Goal: Task Accomplishment & Management: Complete application form

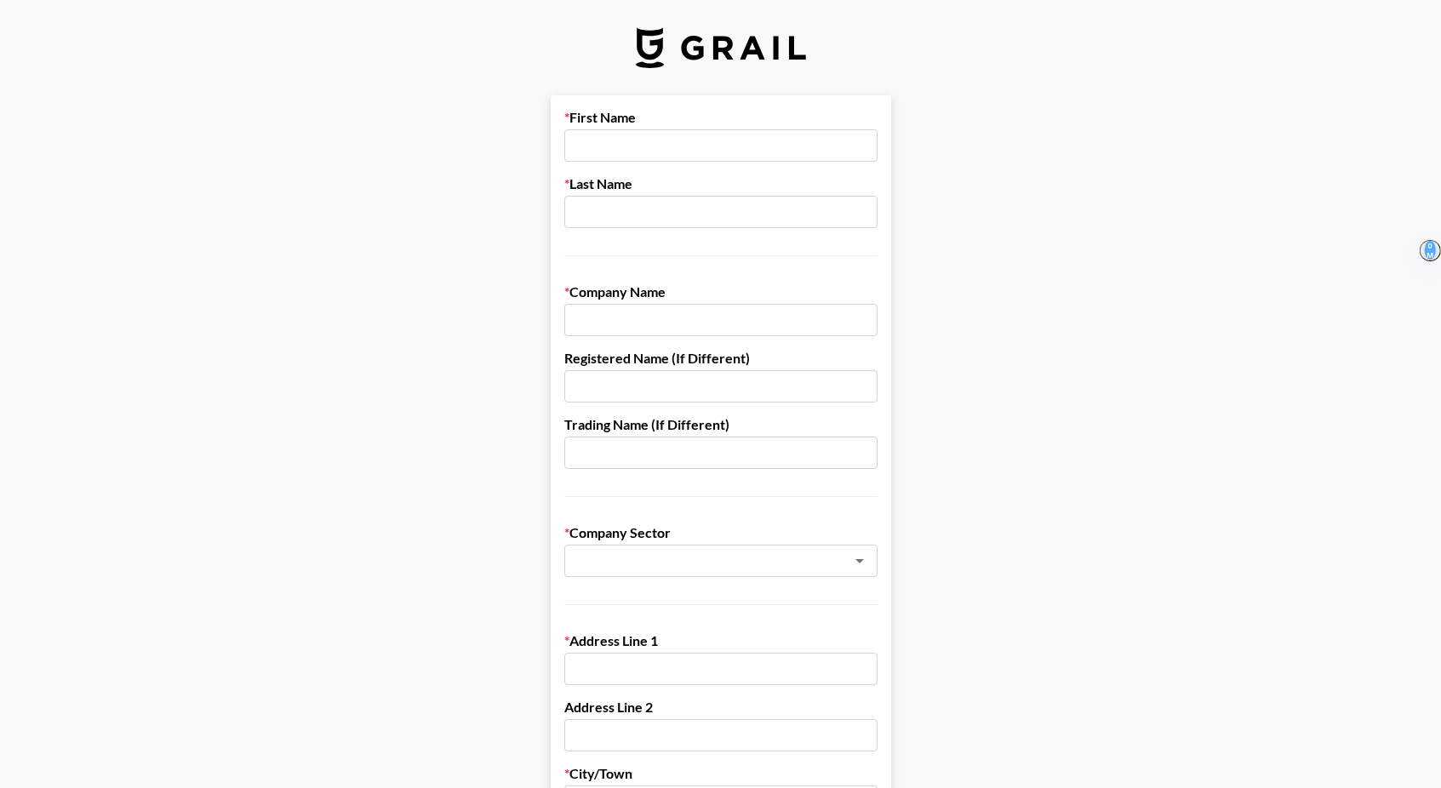
click at [696, 142] on input "text" at bounding box center [720, 145] width 313 height 32
type input "[PERSON_NAME]"
click at [616, 216] on input "text" at bounding box center [720, 212] width 313 height 32
type input "Schlewitz"
type input "Nordstrom Rack"
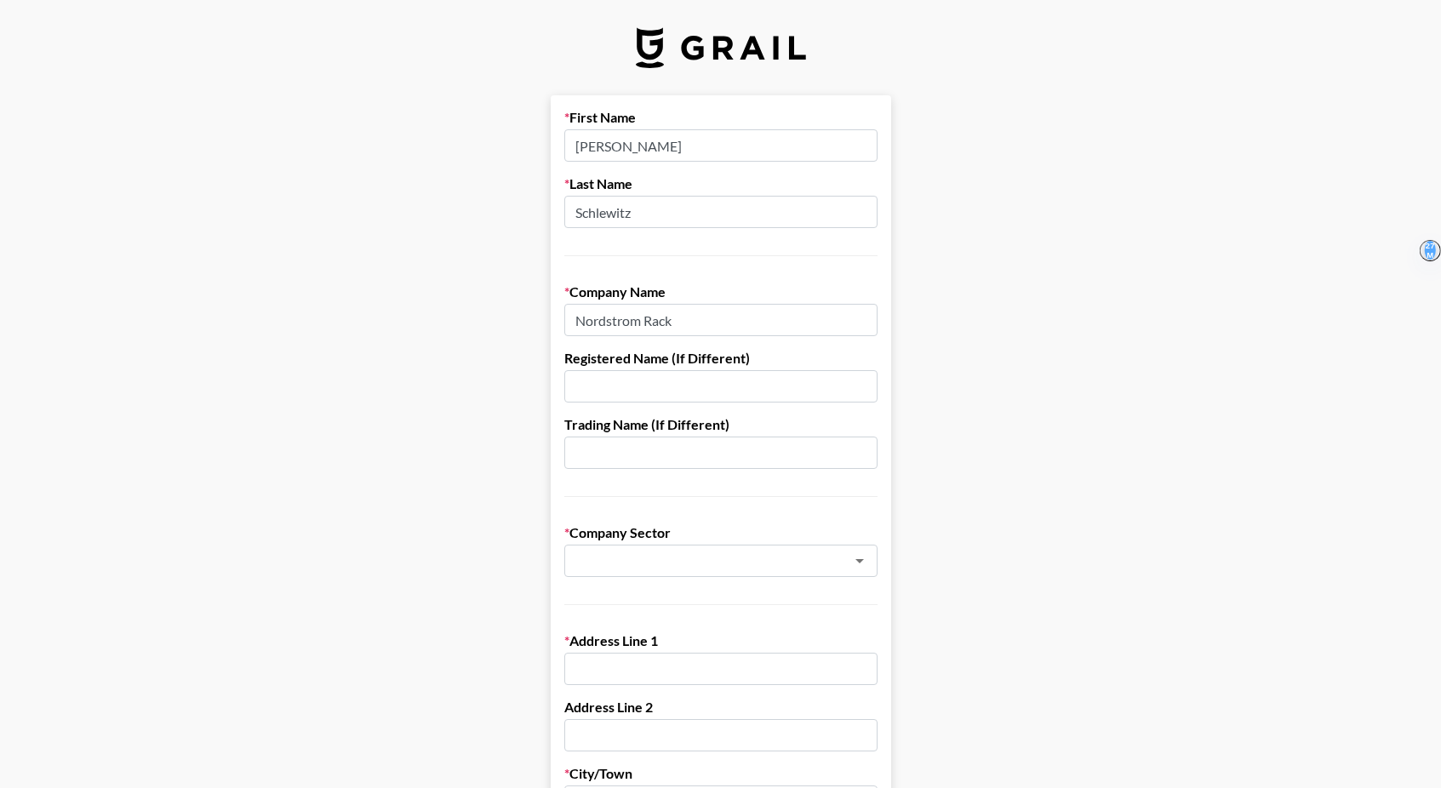
click at [602, 378] on input "text" at bounding box center [720, 386] width 313 height 32
type input "[PERSON_NAME]"
click at [636, 391] on input "[PERSON_NAME]" at bounding box center [720, 386] width 313 height 32
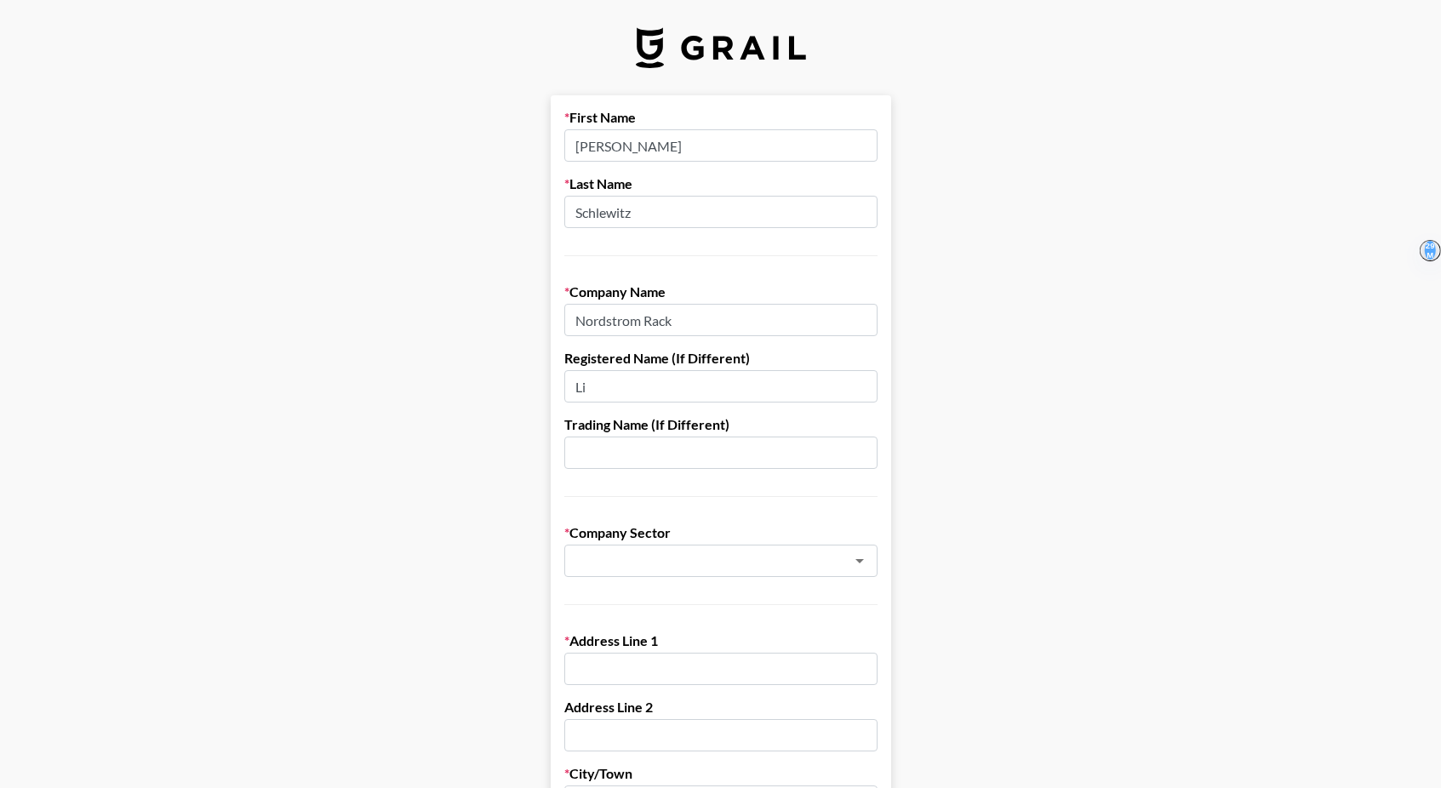
type input "L"
click at [654, 551] on input "text" at bounding box center [698, 561] width 248 height 20
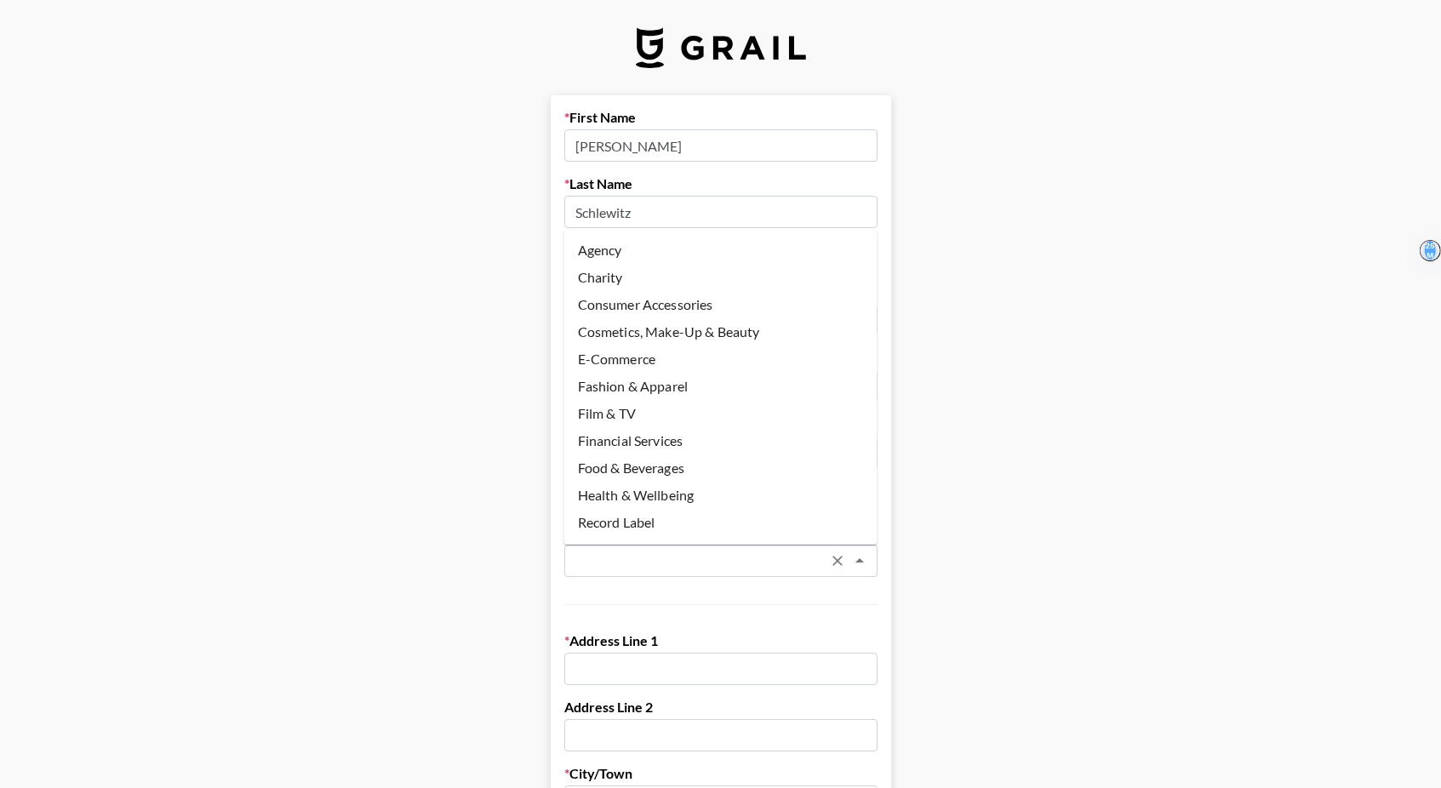
click at [658, 392] on li "Fashion & Apparel" at bounding box center [720, 386] width 313 height 27
type input "Fashion & Apparel"
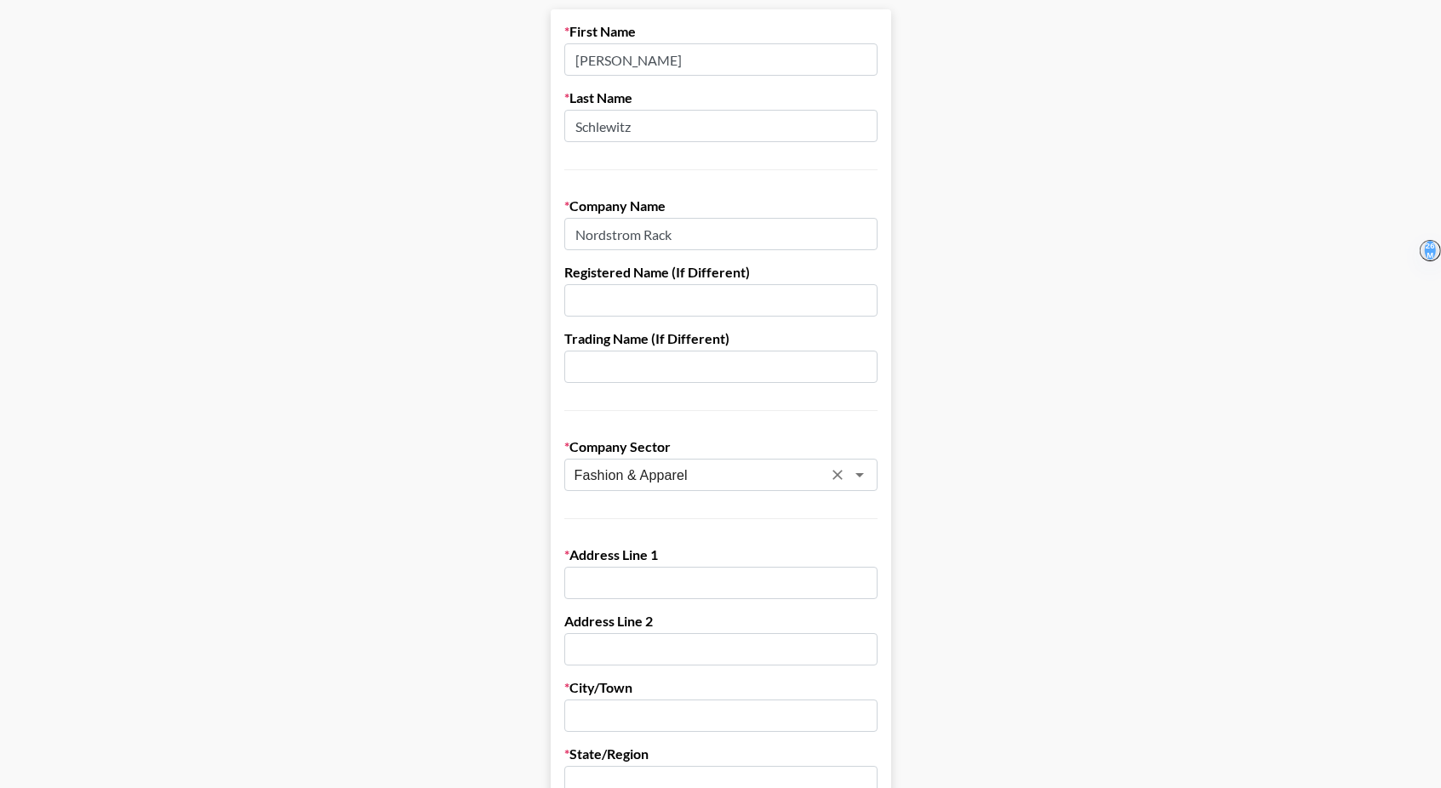
scroll to position [117, 0]
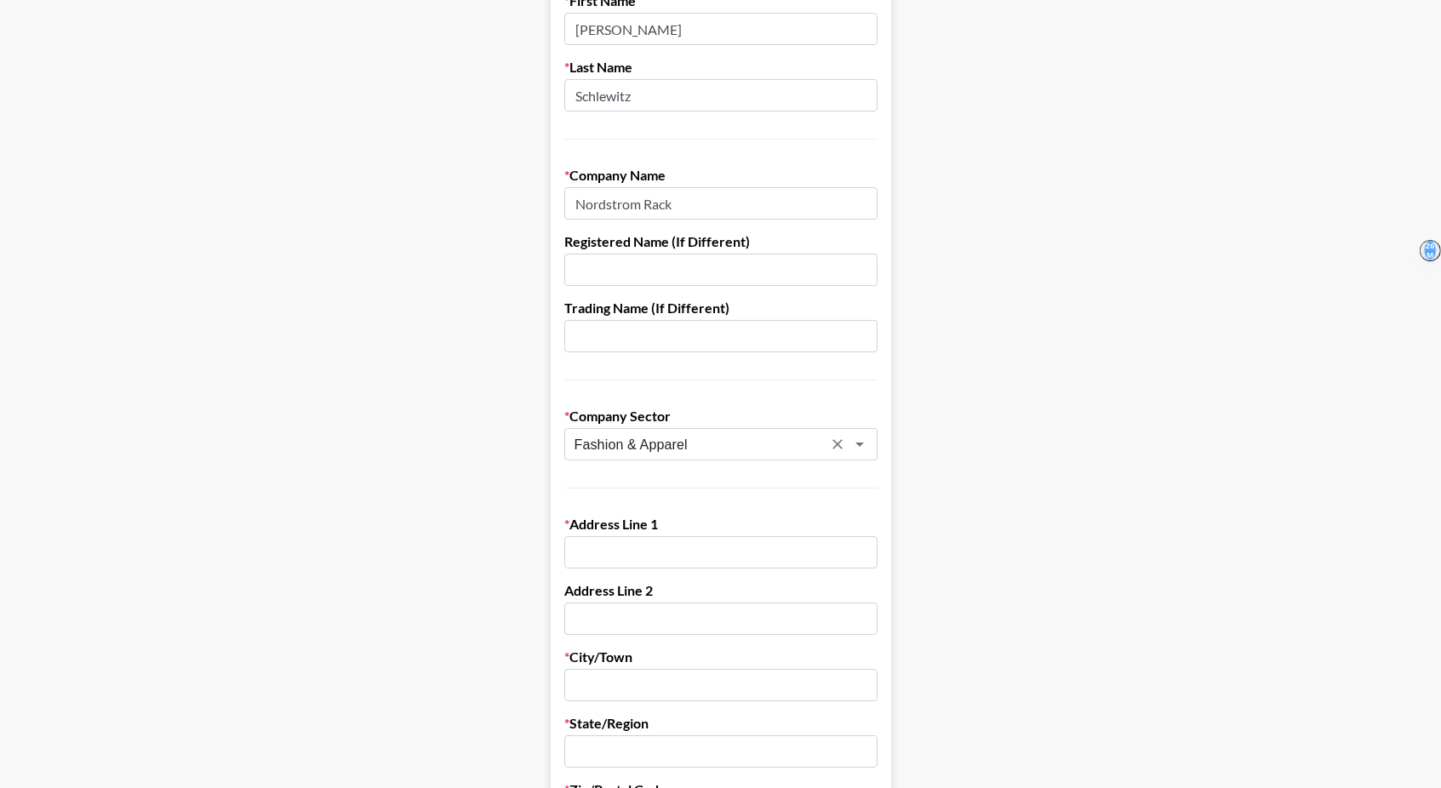
click at [674, 557] on input "text" at bounding box center [720, 552] width 313 height 32
type input "[STREET_ADDRESS]"
type input "Suite 1700"
click at [1027, 461] on main "First Name [PERSON_NAME] Last Name [PERSON_NAME] Company Name [PERSON_NAME] Reg…" at bounding box center [720, 714] width 1413 height 1470
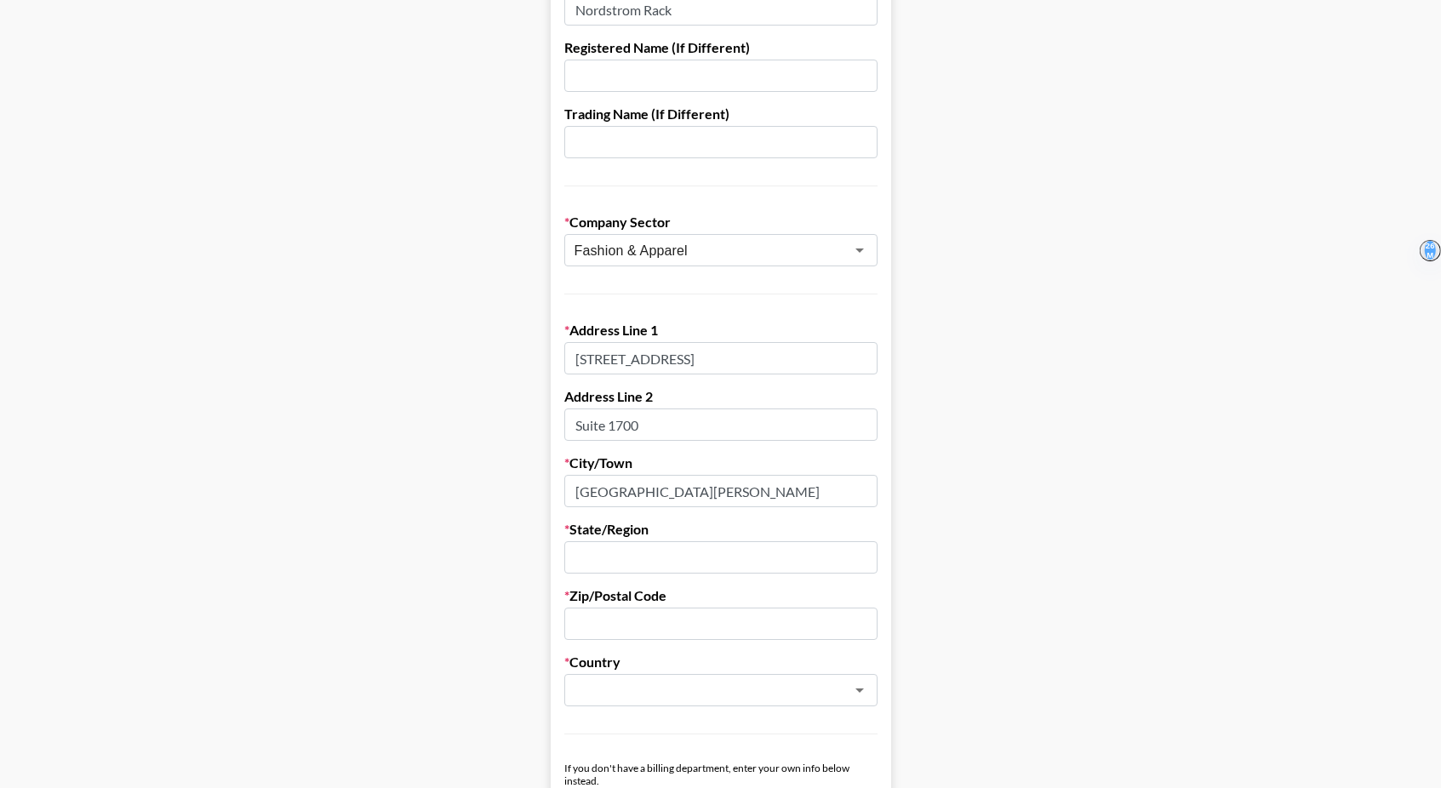
scroll to position [309, 0]
click at [660, 495] on input "[GEOGRAPHIC_DATA][PERSON_NAME]" at bounding box center [720, 493] width 313 height 32
type input "[GEOGRAPHIC_DATA]"
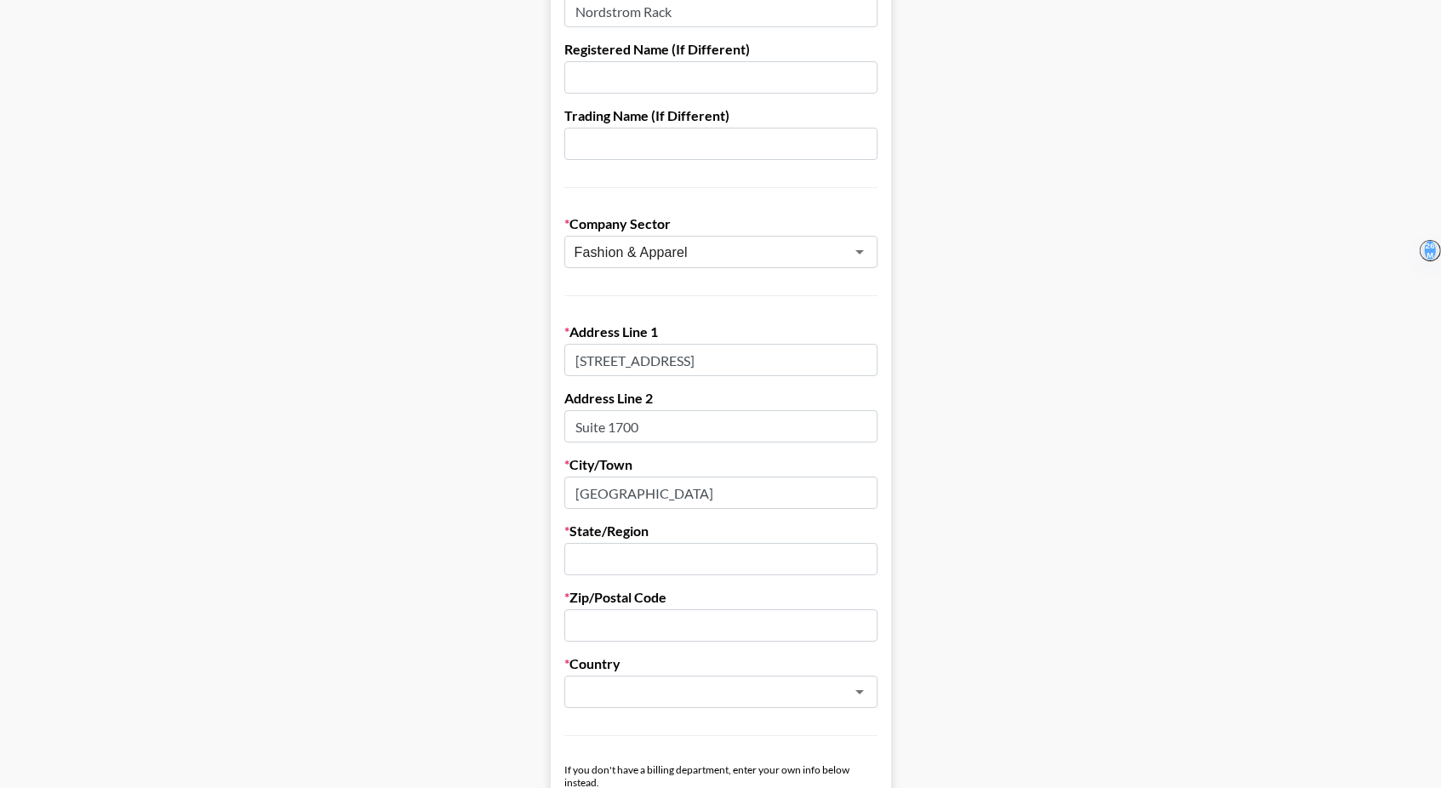
click at [634, 557] on input "text" at bounding box center [720, 559] width 313 height 32
type input "CA"
type input "[PERSON_NAME]"
type input "90405"
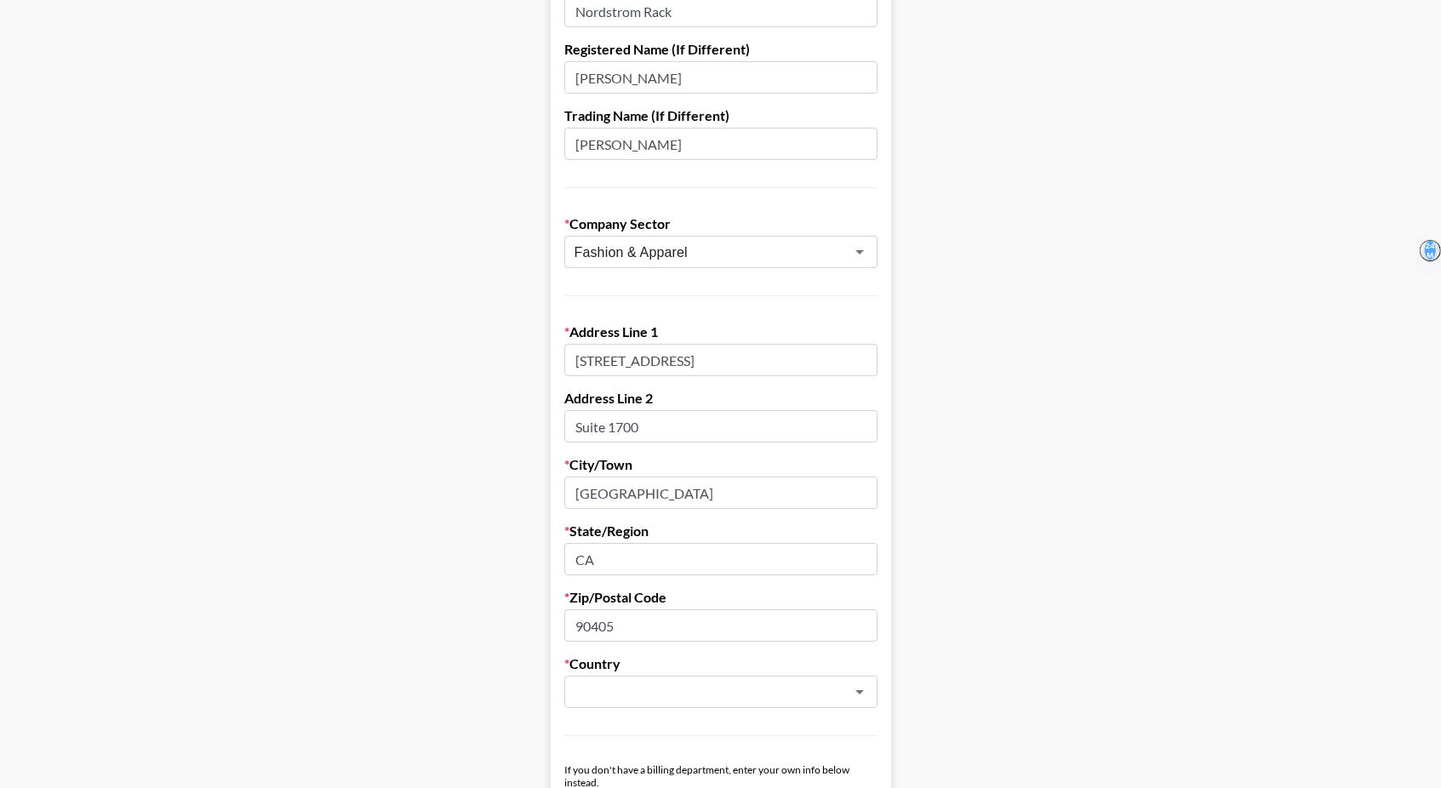
type input "[PERSON_NAME][EMAIL_ADDRESS][PERSON_NAME][DOMAIN_NAME]"
type input "6513089544"
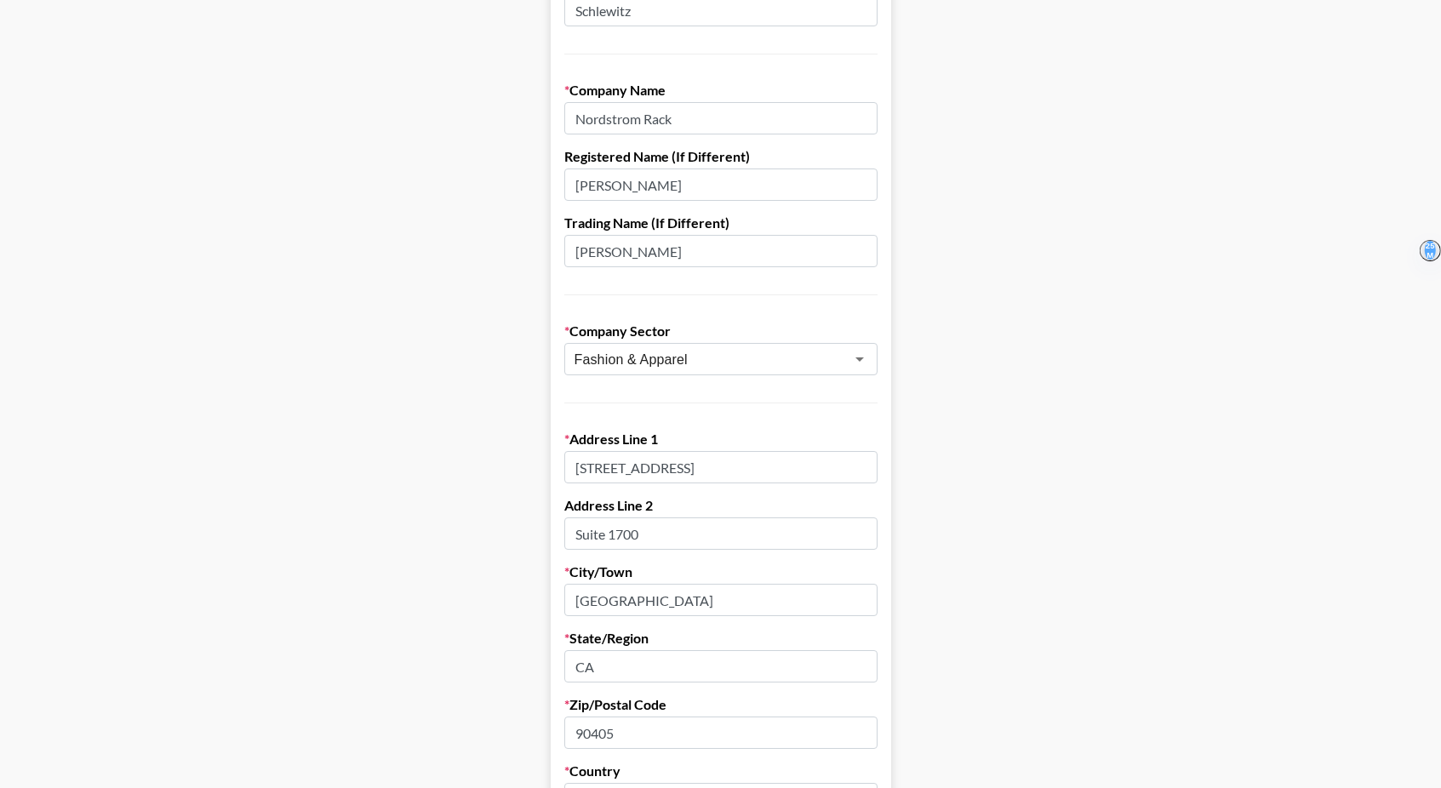
scroll to position [186, 0]
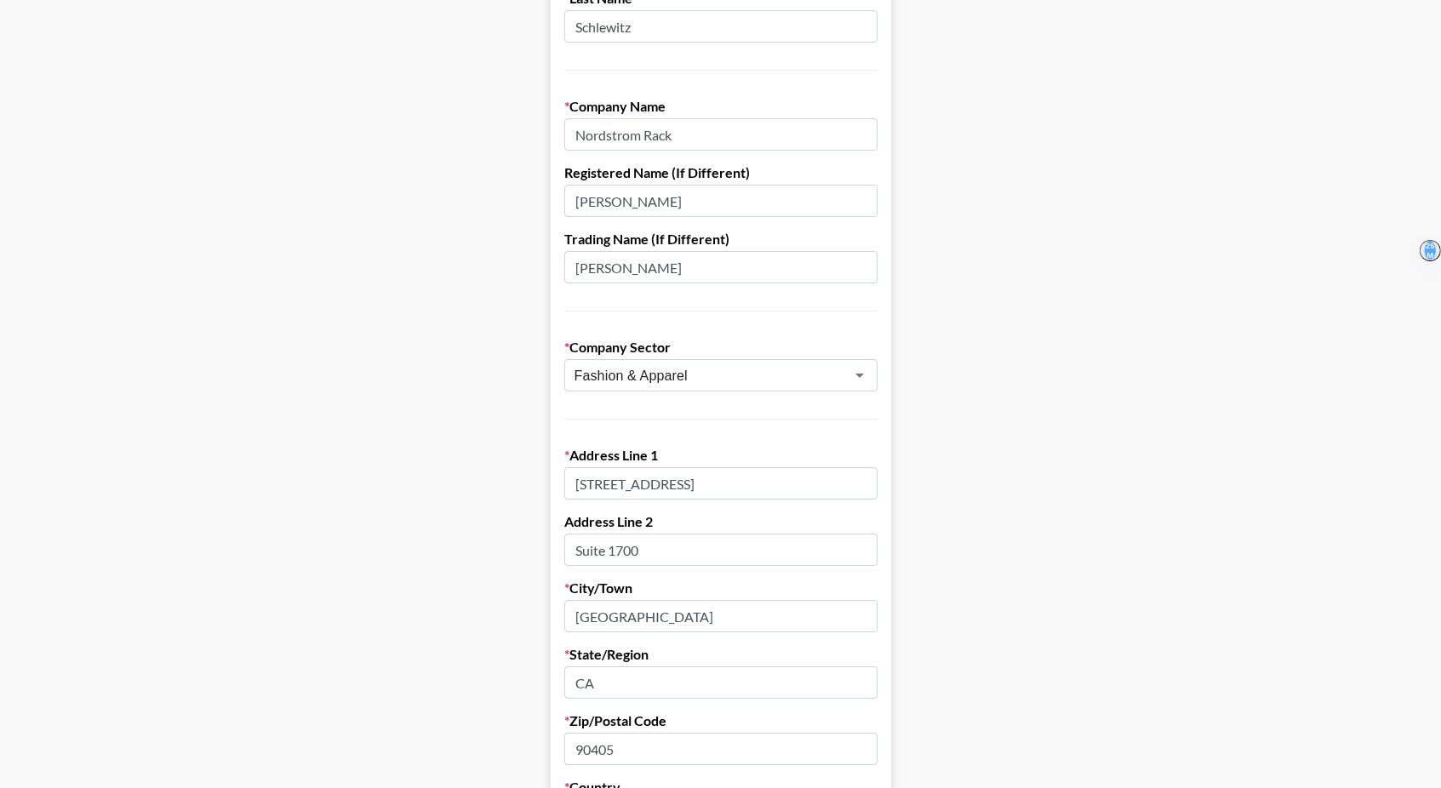
click at [639, 192] on input "[PERSON_NAME]" at bounding box center [720, 201] width 313 height 32
click at [587, 263] on input "[PERSON_NAME]" at bounding box center [720, 267] width 313 height 32
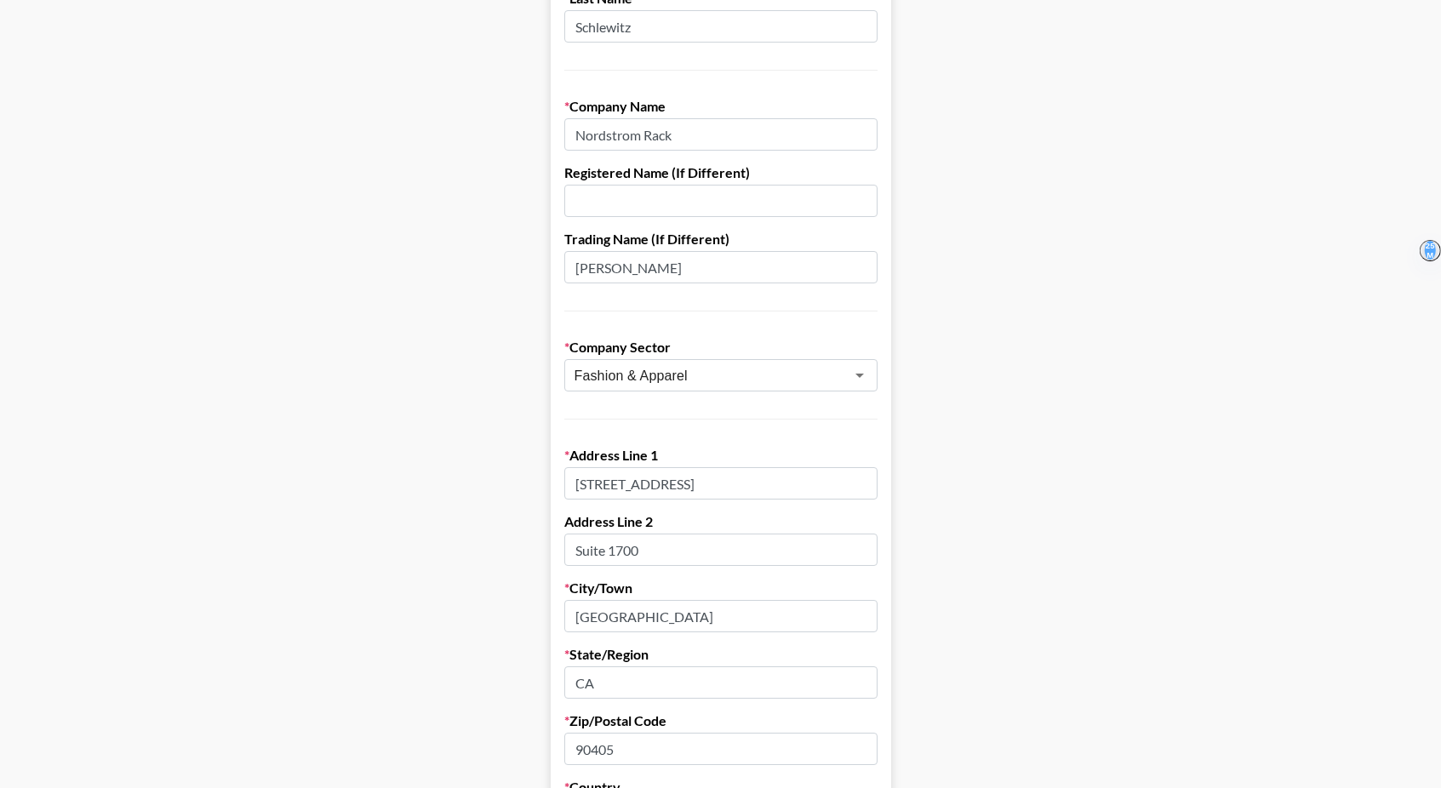
click at [587, 263] on input "[PERSON_NAME]" at bounding box center [720, 267] width 313 height 32
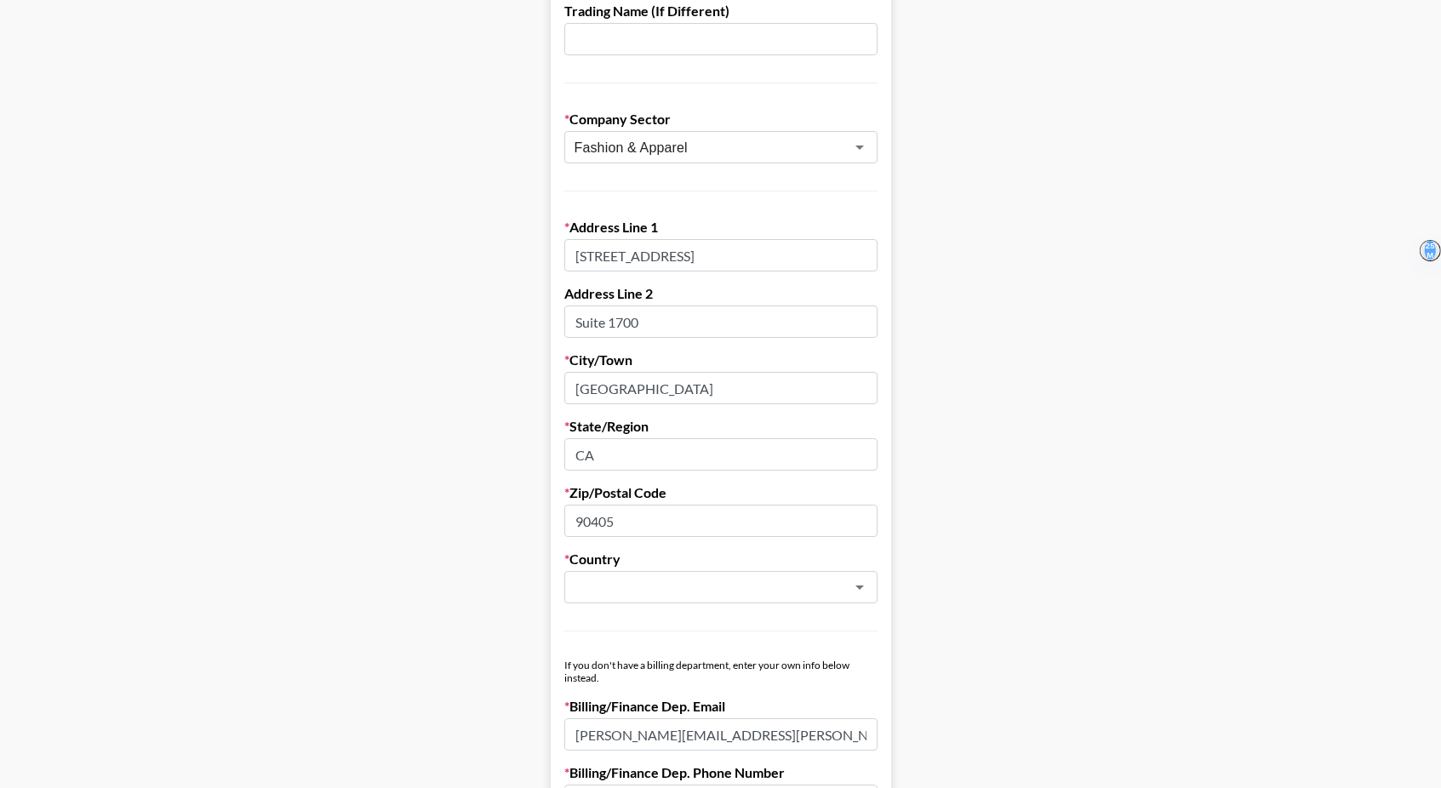
scroll to position [448, 0]
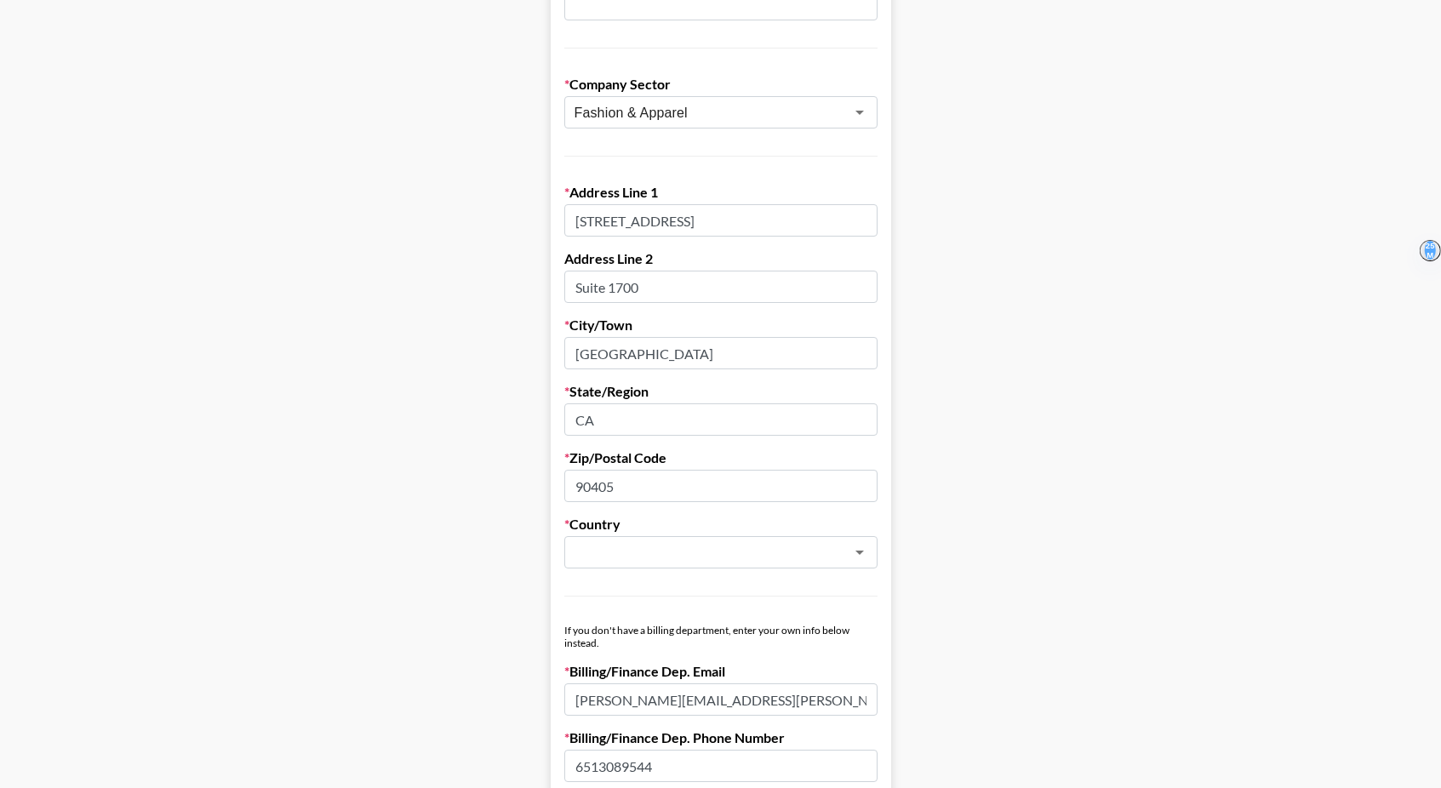
click at [632, 478] on input "90405" at bounding box center [720, 486] width 313 height 32
type input "90017"
click at [626, 557] on input "text" at bounding box center [698, 553] width 248 height 20
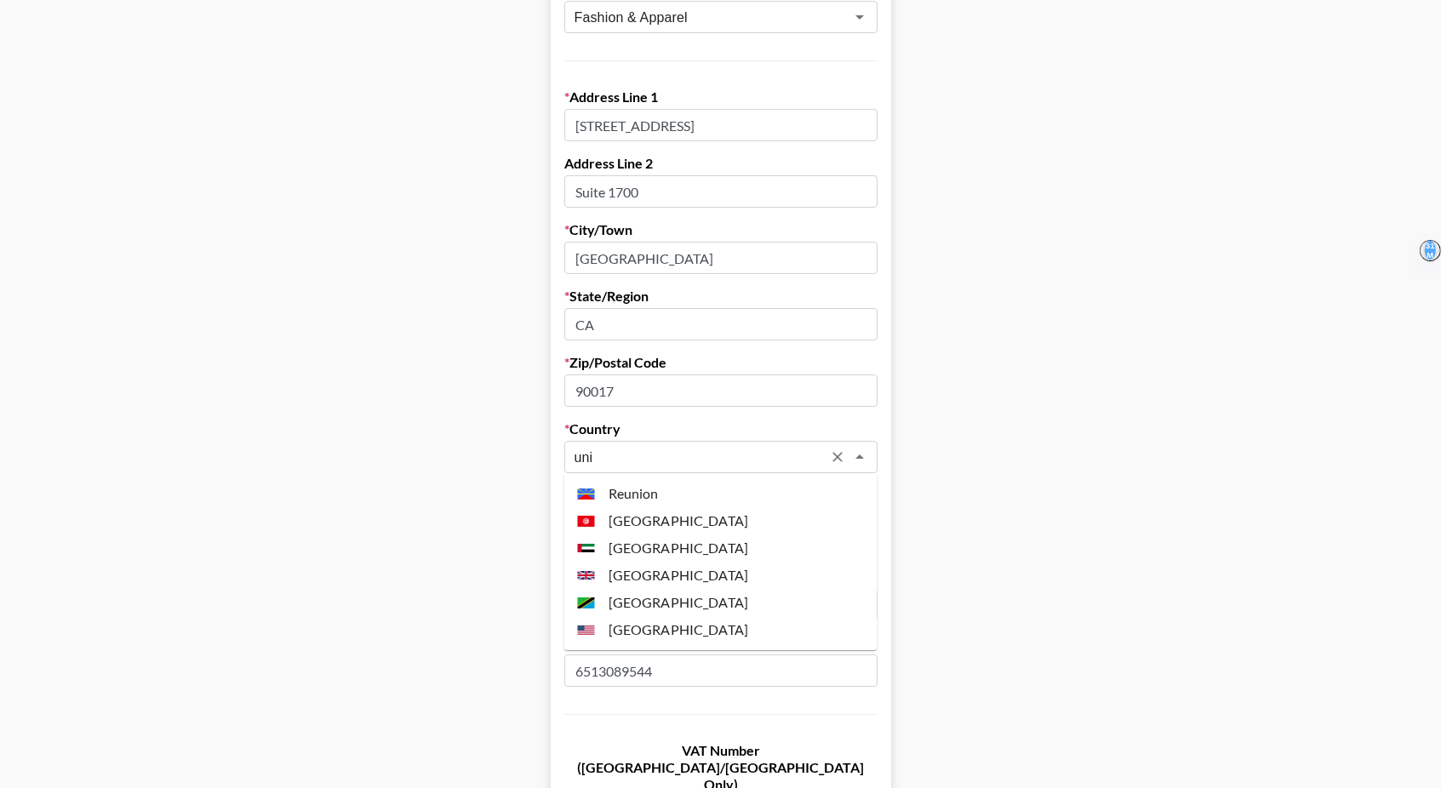
scroll to position [561, 0]
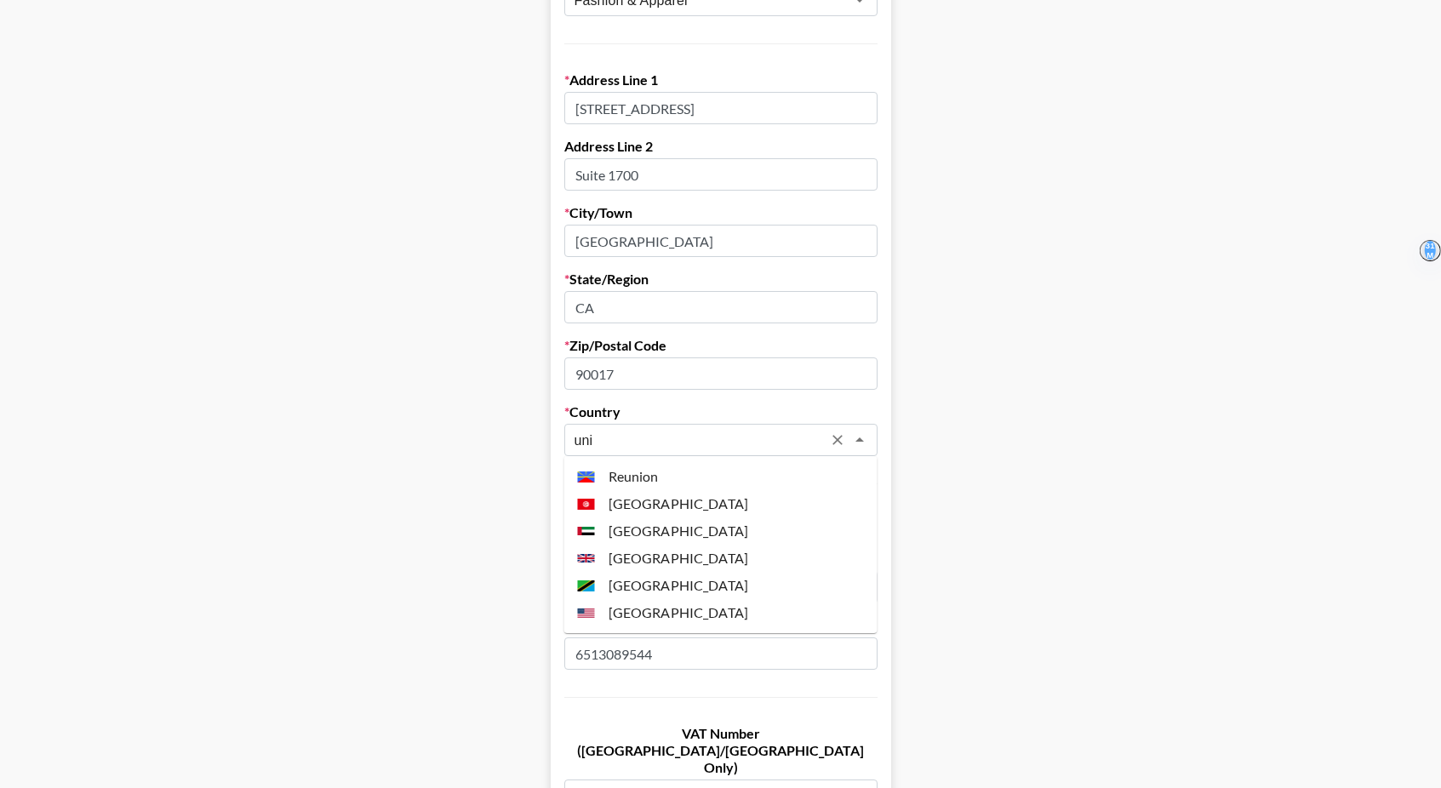
click at [648, 615] on li "[GEOGRAPHIC_DATA]" at bounding box center [720, 612] width 313 height 27
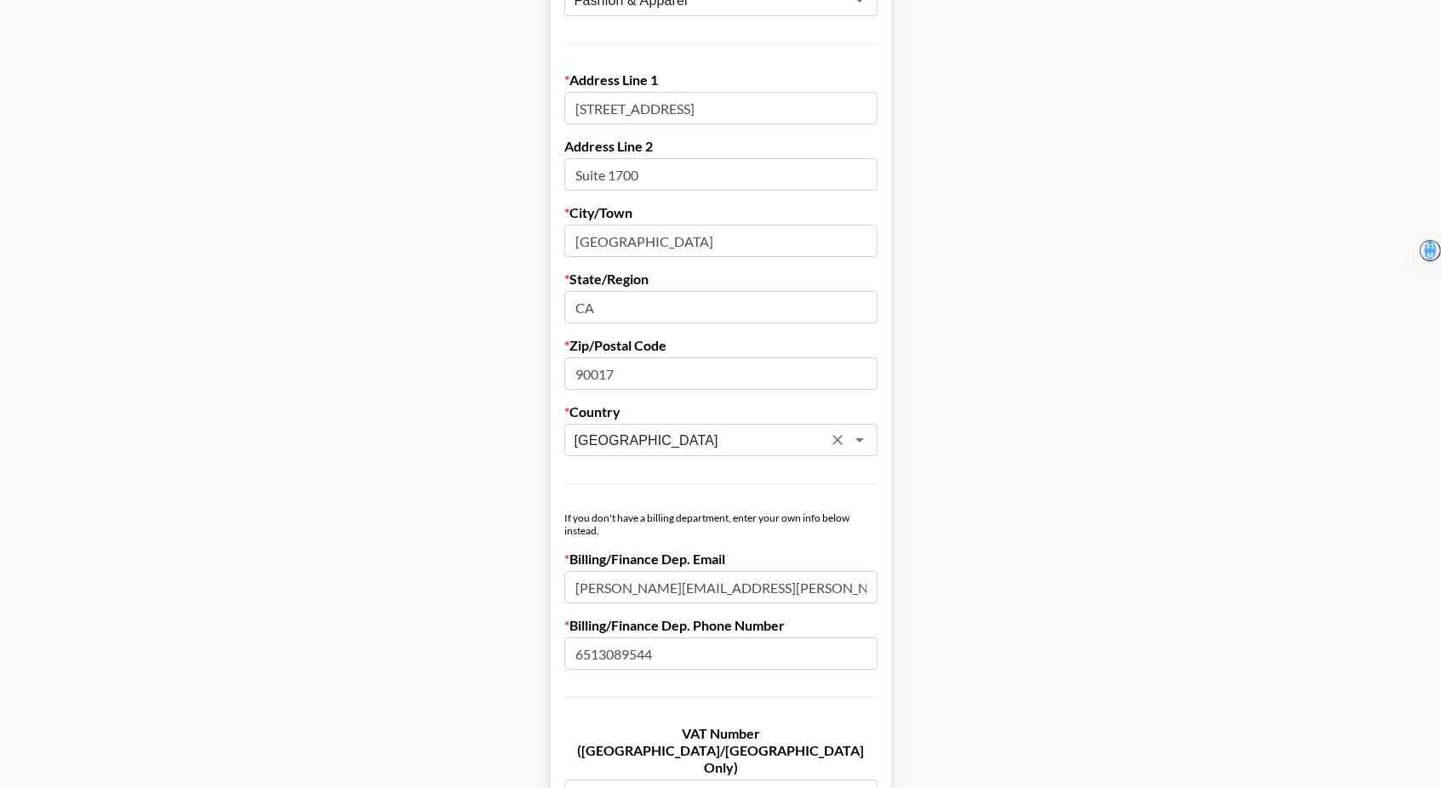
type input "[GEOGRAPHIC_DATA]"
click at [977, 581] on main "First Name [PERSON_NAME] Last Name [PERSON_NAME] Company Name [PERSON_NAME] Reg…" at bounding box center [720, 270] width 1413 height 1470
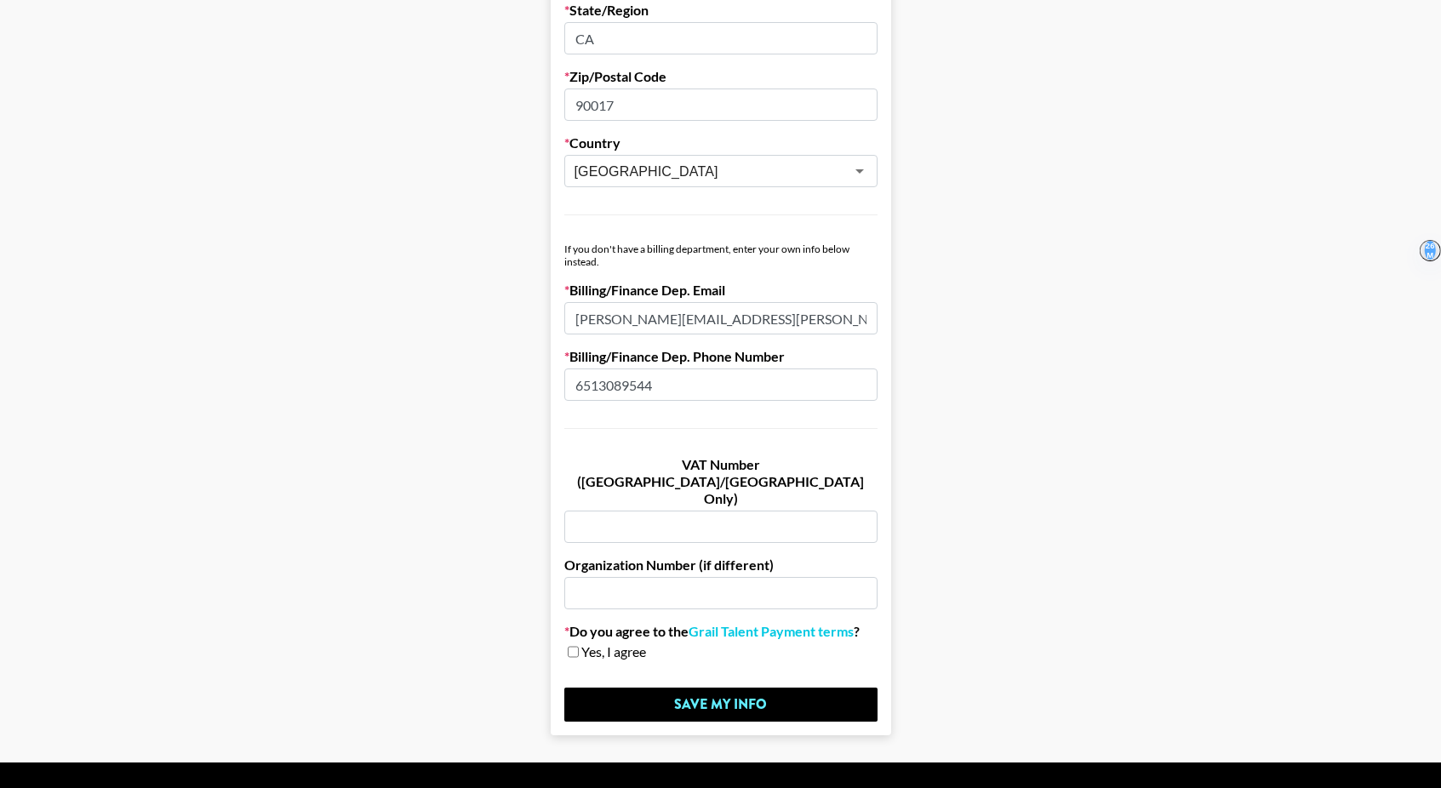
scroll to position [838, 0]
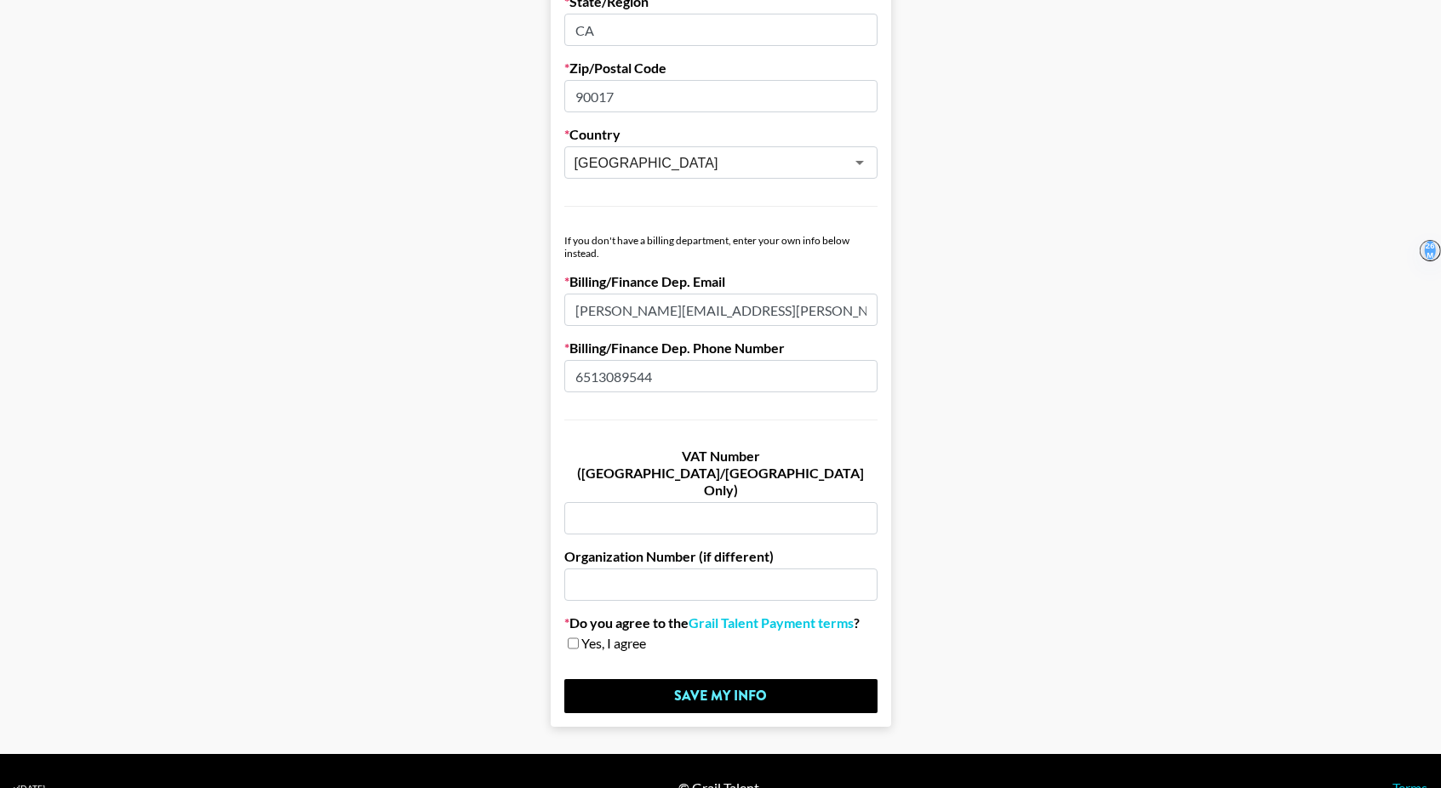
click at [575, 637] on input "checkbox" at bounding box center [573, 643] width 11 height 12
checkbox input "true"
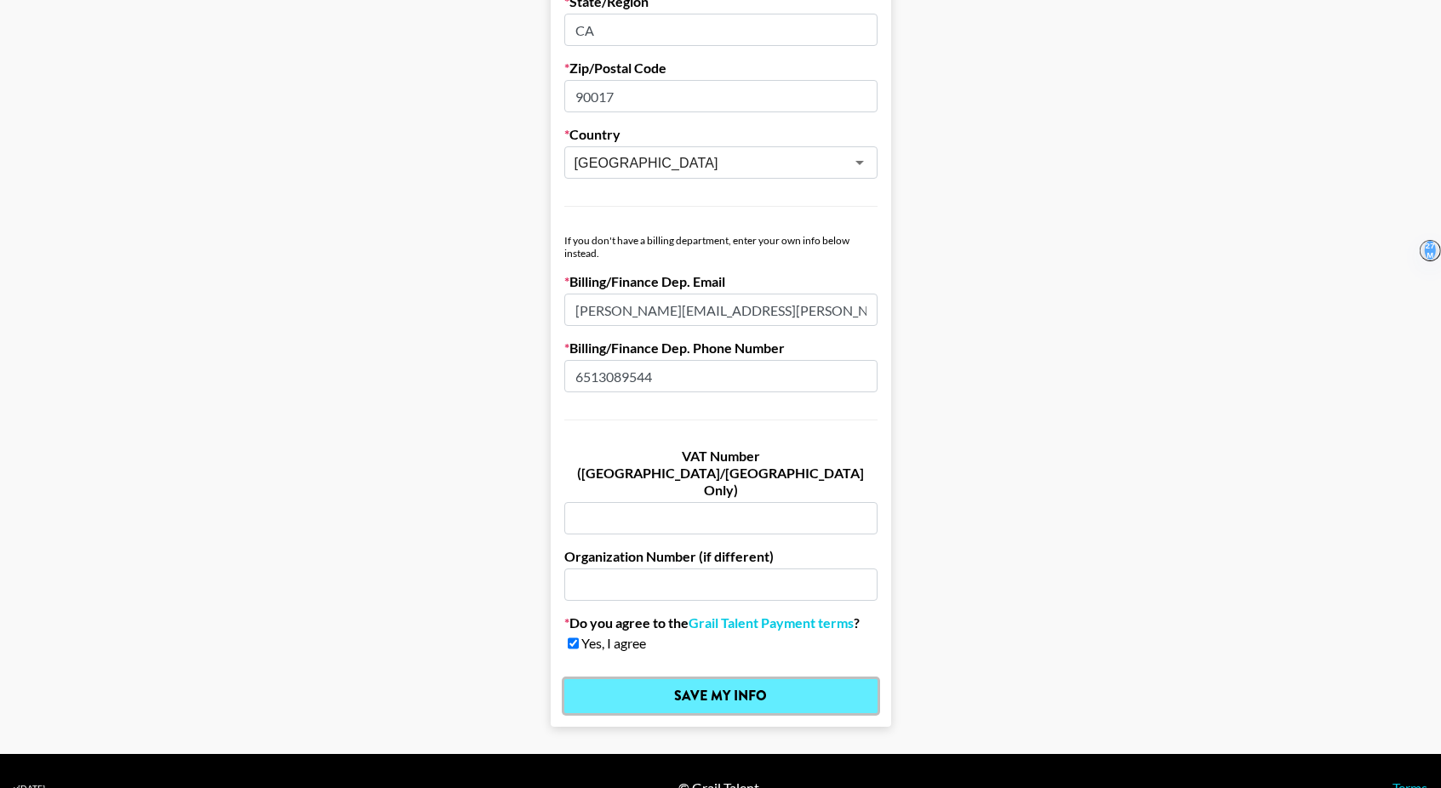
click at [628, 679] on input "Save My Info" at bounding box center [720, 696] width 313 height 34
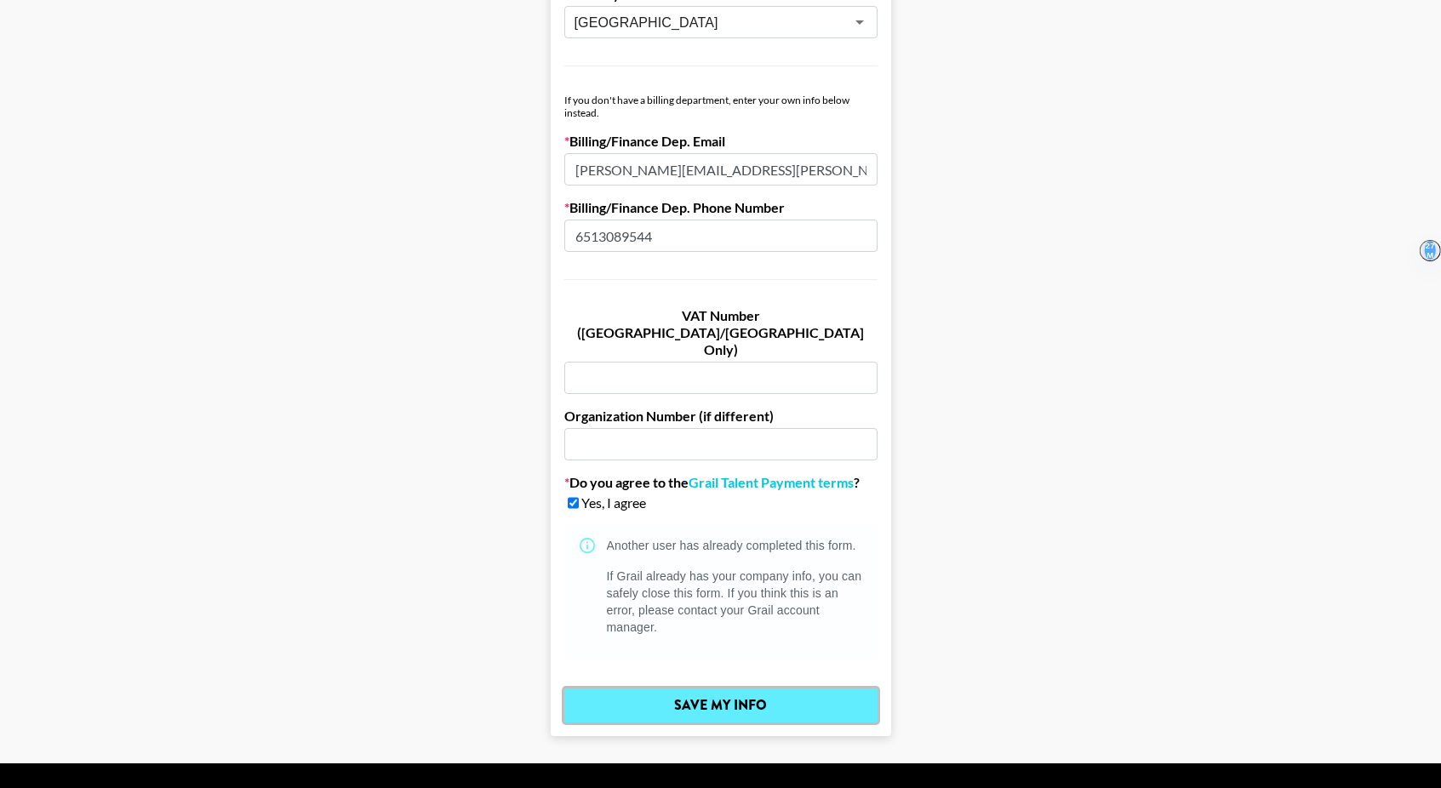
scroll to position [988, 0]
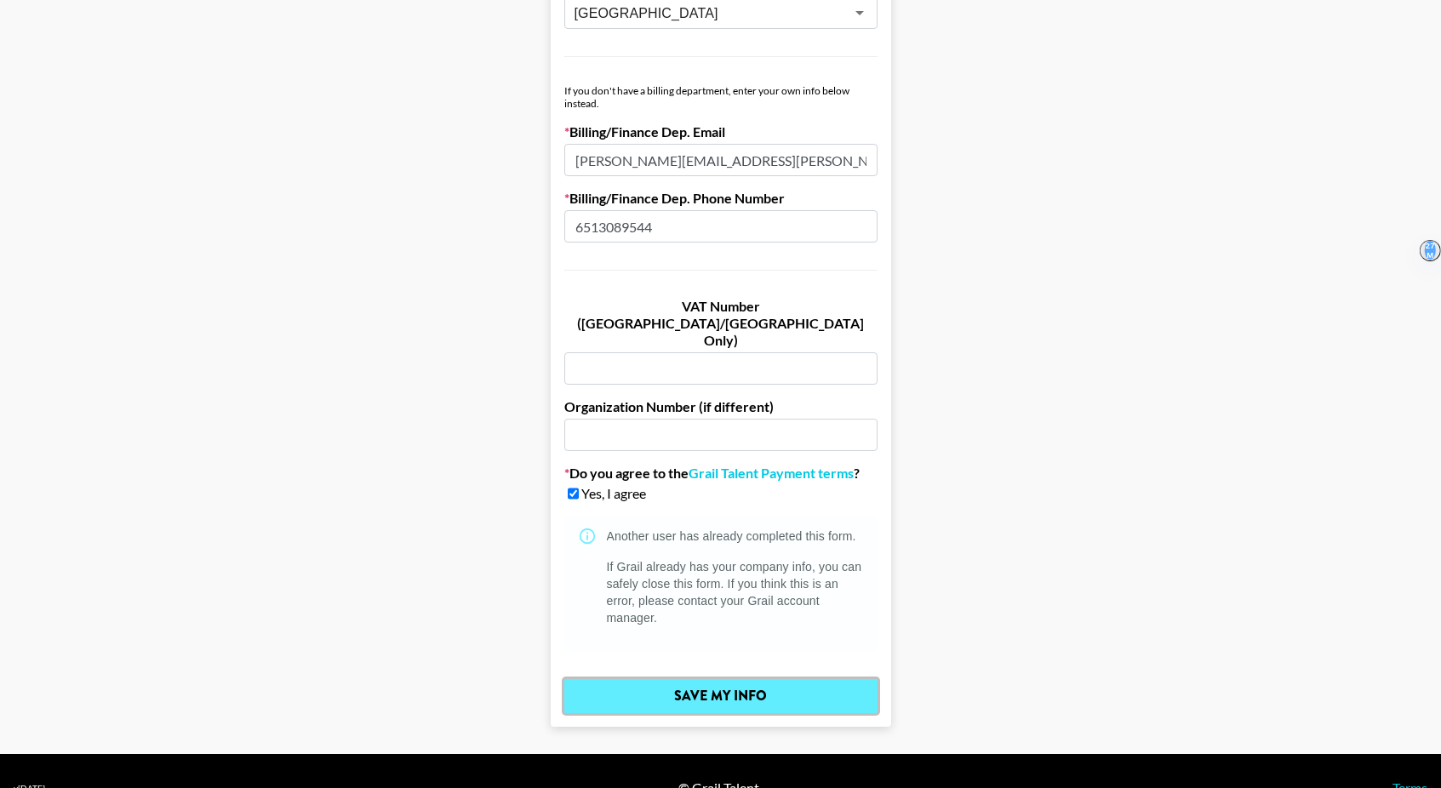
click at [722, 679] on input "Save My Info" at bounding box center [720, 696] width 313 height 34
